Goal: Navigation & Orientation: Find specific page/section

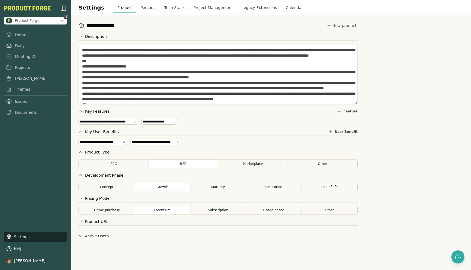
scroll to position [10, 0]
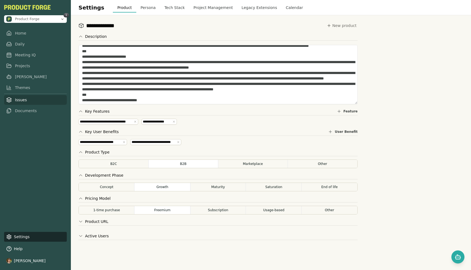
click at [15, 98] on link "Issues" at bounding box center [35, 100] width 63 height 10
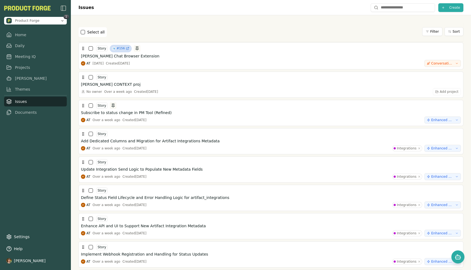
click at [282, 26] on div "Select all Filter Sort" at bounding box center [271, 32] width 385 height 19
click at [457, 257] on icon "Open chat" at bounding box center [458, 257] width 7 height 7
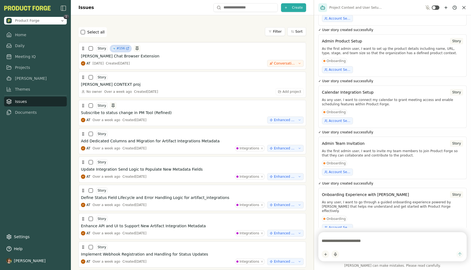
scroll to position [1272, 0]
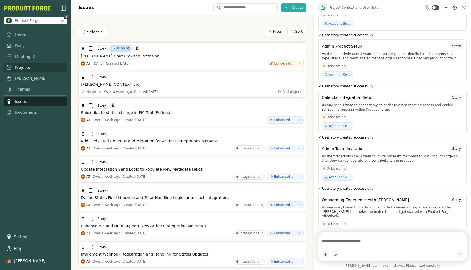
click at [21, 70] on link "Projects" at bounding box center [35, 68] width 63 height 10
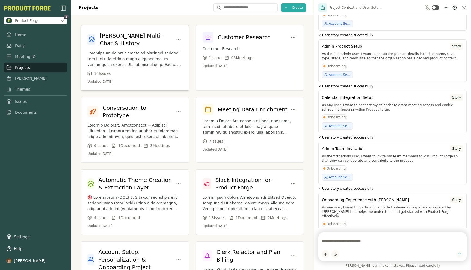
click at [144, 54] on p at bounding box center [135, 58] width 95 height 17
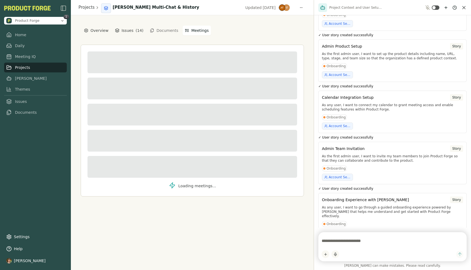
click at [185, 32] on icon "button" at bounding box center [187, 30] width 4 height 4
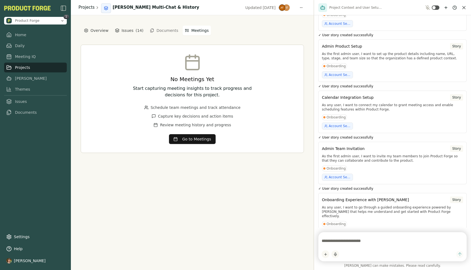
click at [85, 7] on link "Projects" at bounding box center [87, 7] width 16 height 6
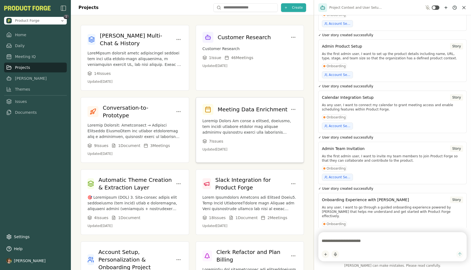
click at [232, 120] on p at bounding box center [250, 126] width 95 height 17
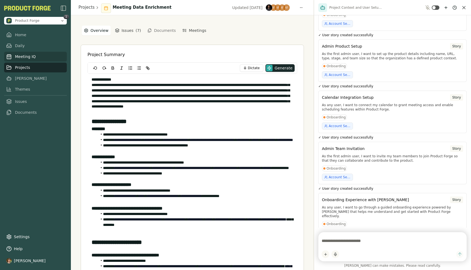
click at [29, 55] on link "Meeting IQ" at bounding box center [35, 57] width 63 height 10
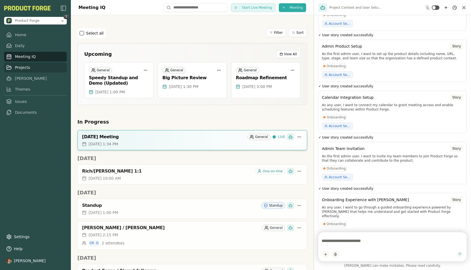
click at [20, 68] on link "Projects" at bounding box center [35, 68] width 63 height 10
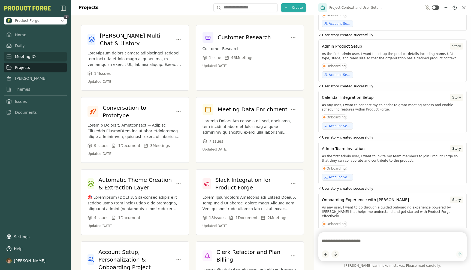
click at [21, 56] on link "Meeting IQ" at bounding box center [35, 57] width 63 height 10
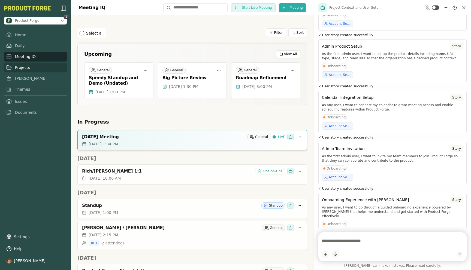
click at [20, 67] on link "Projects" at bounding box center [35, 68] width 63 height 10
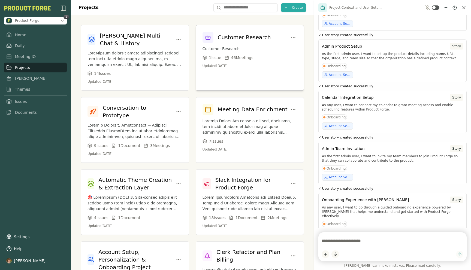
click at [250, 37] on h3 "Customer Research" at bounding box center [244, 38] width 53 height 8
